Goal: Check status

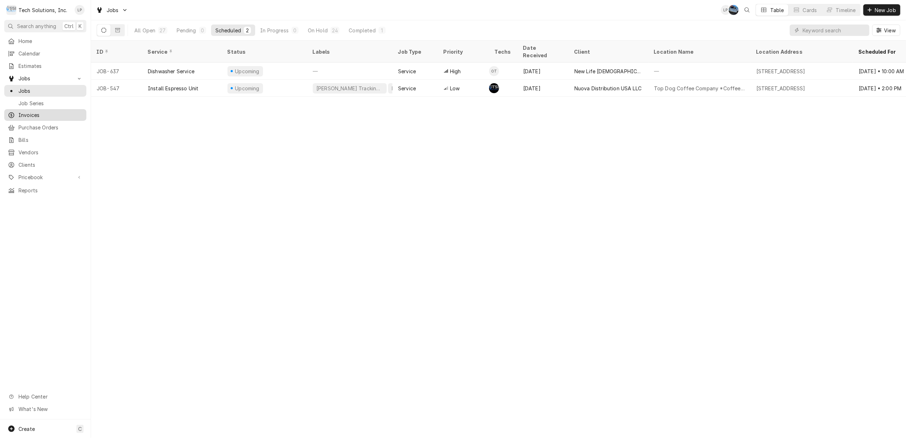
click at [32, 115] on span "Invoices" at bounding box center [50, 114] width 64 height 7
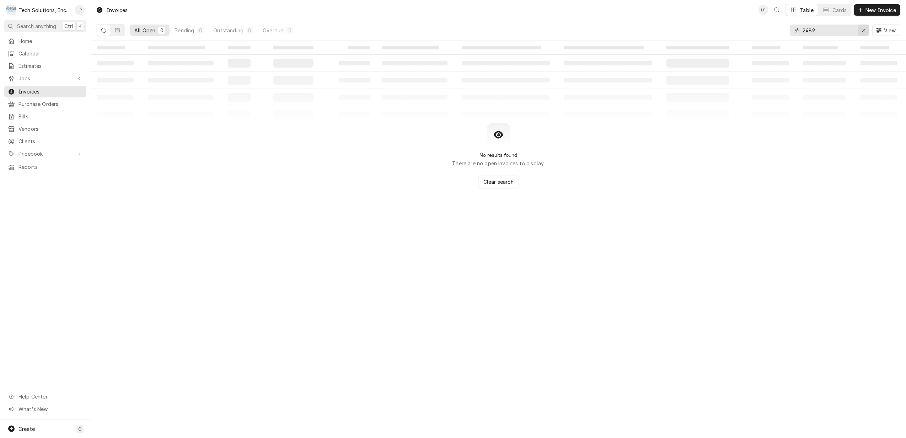
click at [863, 29] on icon "Erase input" at bounding box center [864, 30] width 4 height 5
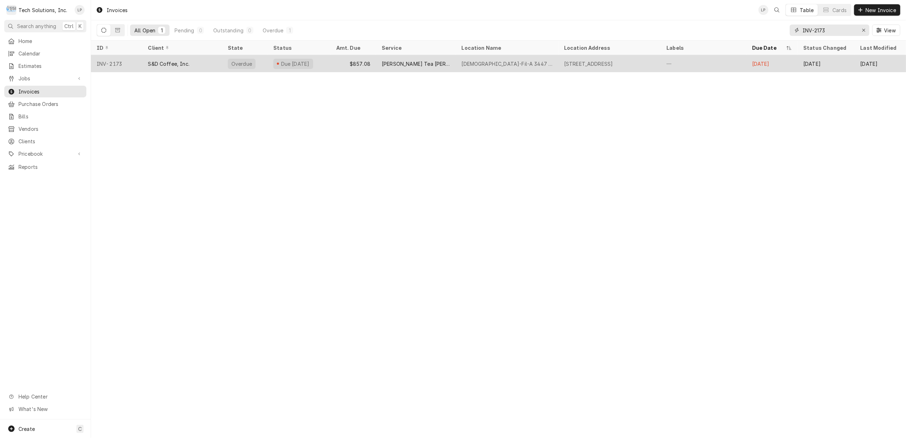
type input "INV-2173"
click at [496, 63] on div "Chick-Fil-A 3447 Princeton" at bounding box center [507, 63] width 91 height 7
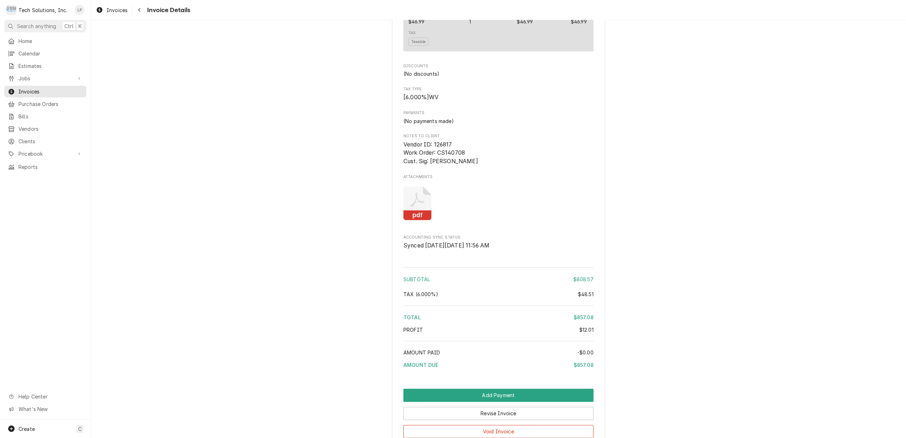
scroll to position [1043, 0]
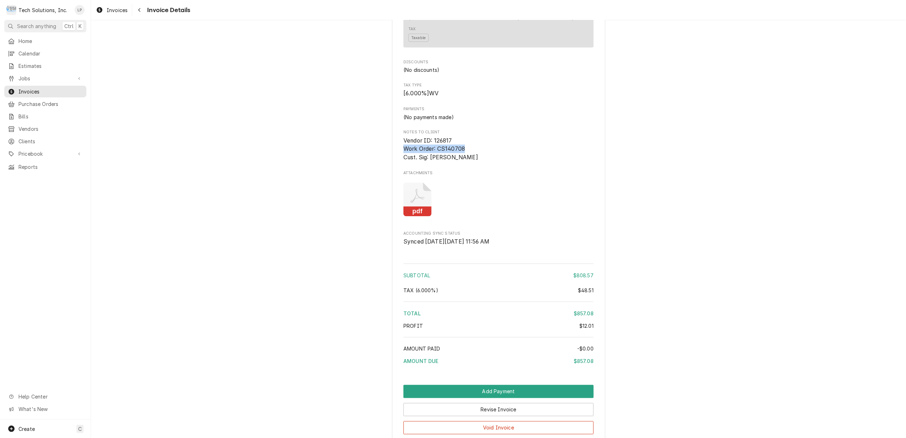
drag, startPoint x: 400, startPoint y: 171, endPoint x: 461, endPoint y: 170, distance: 60.5
click at [461, 161] on span "Vendor ID: 126817 Work Order: CS140708 Cust. Sig: Derrick P." at bounding box center [441, 148] width 75 height 23
copy span "Work Order: CS140708"
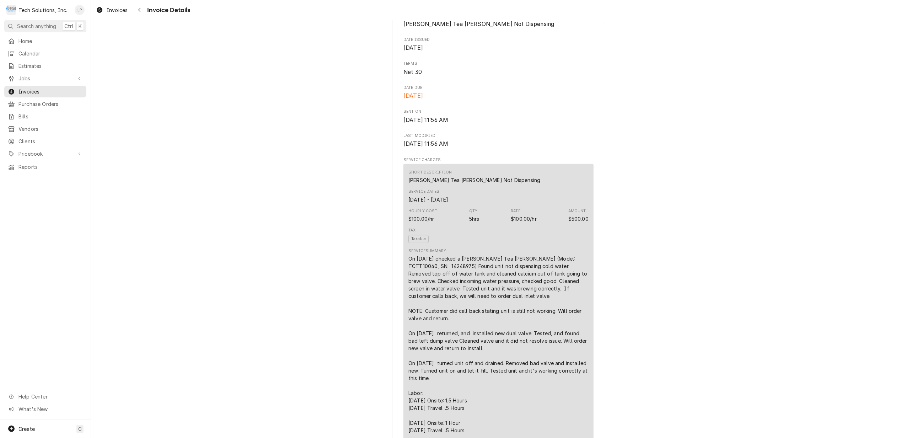
scroll to position [0, 0]
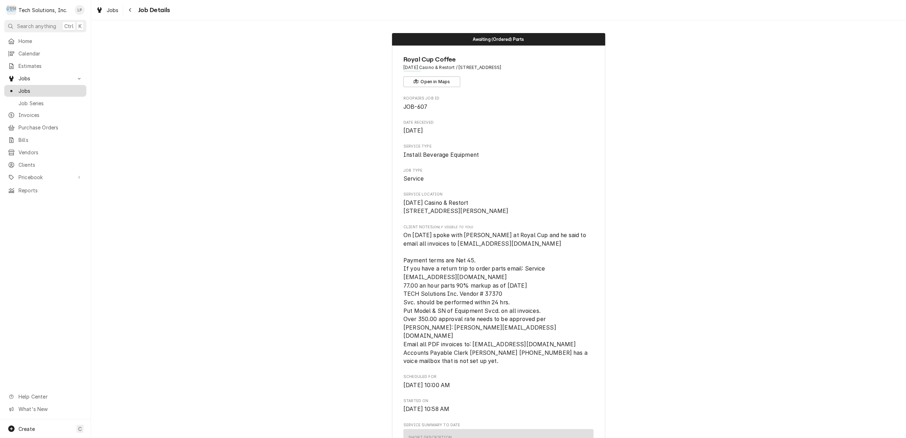
click at [25, 87] on span "Jobs" at bounding box center [50, 90] width 64 height 7
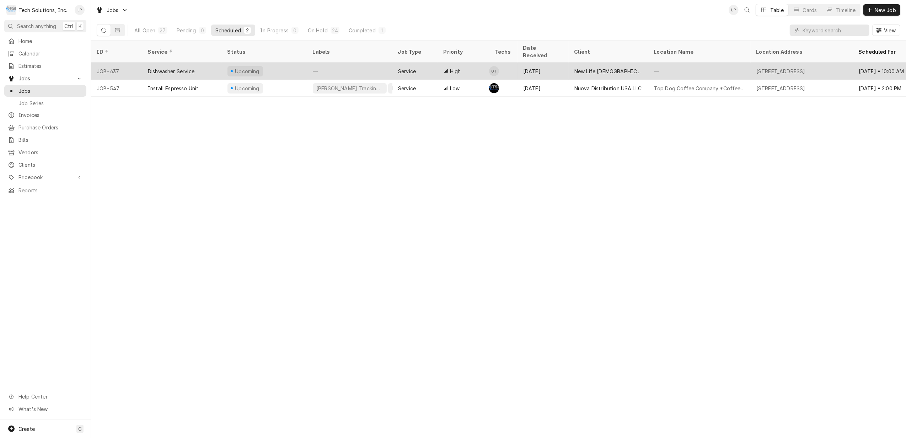
click at [464, 63] on div "High" at bounding box center [463, 71] width 51 height 17
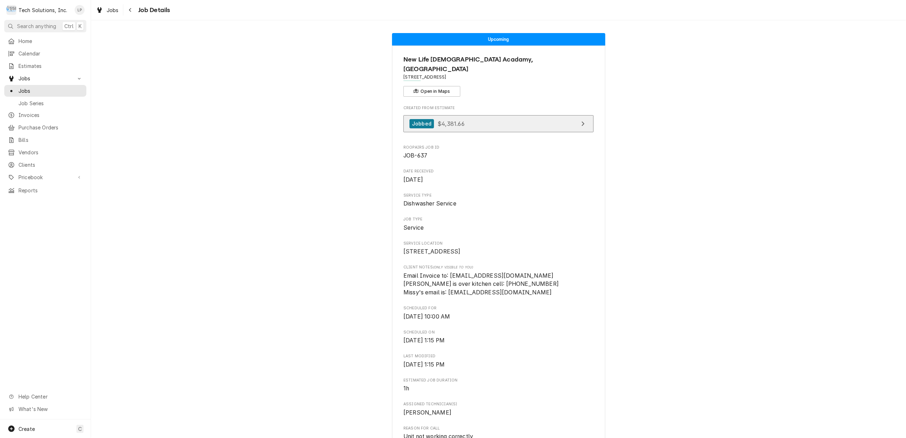
click at [541, 116] on link "Jobbed $4,381.66" at bounding box center [499, 123] width 190 height 17
